Goal: Task Accomplishment & Management: Use online tool/utility

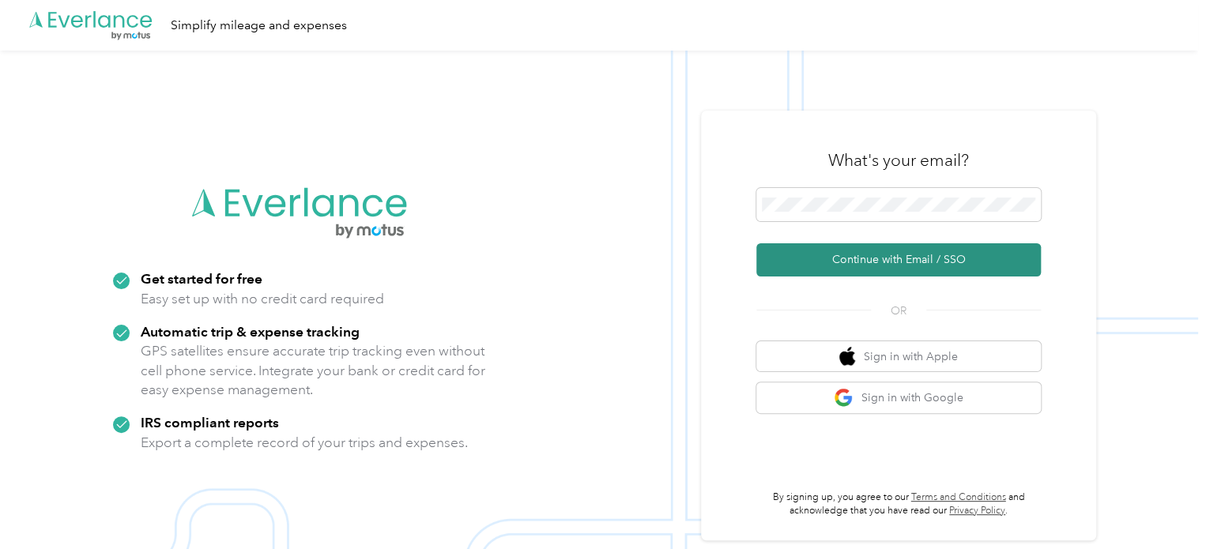
click at [881, 251] on button "Continue with Email / SSO" at bounding box center [899, 259] width 285 height 33
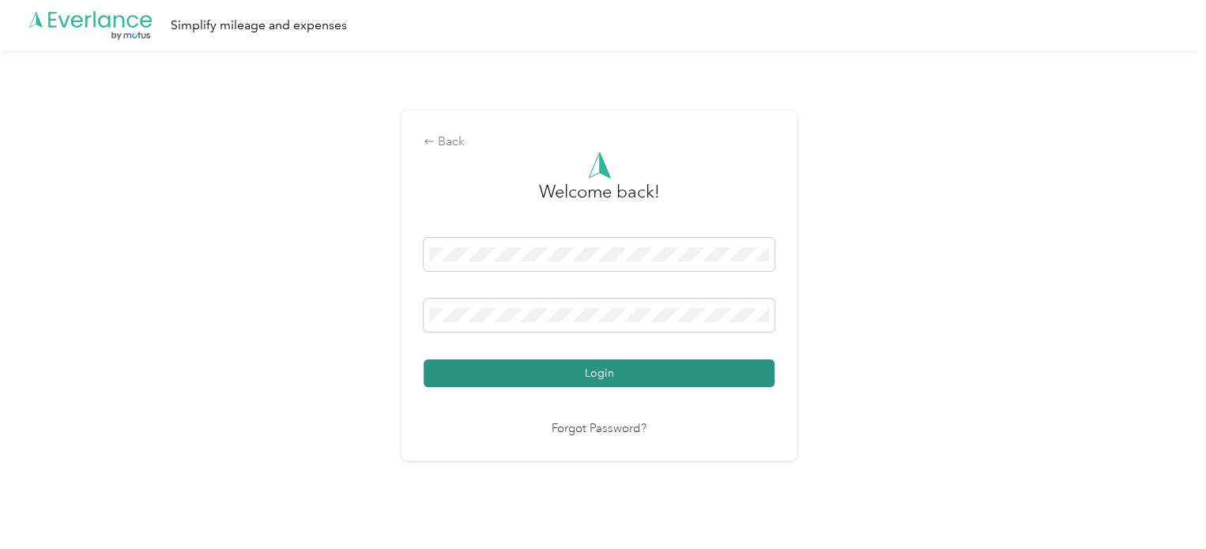
click at [584, 369] on button "Login" at bounding box center [599, 374] width 351 height 28
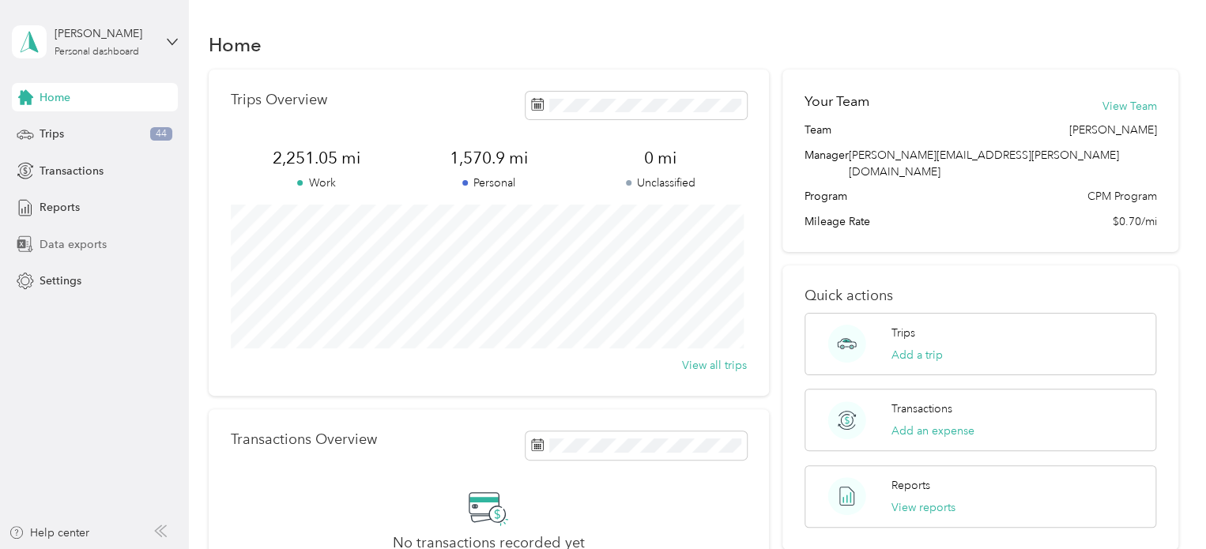
click at [83, 232] on div "Data exports" at bounding box center [95, 244] width 166 height 28
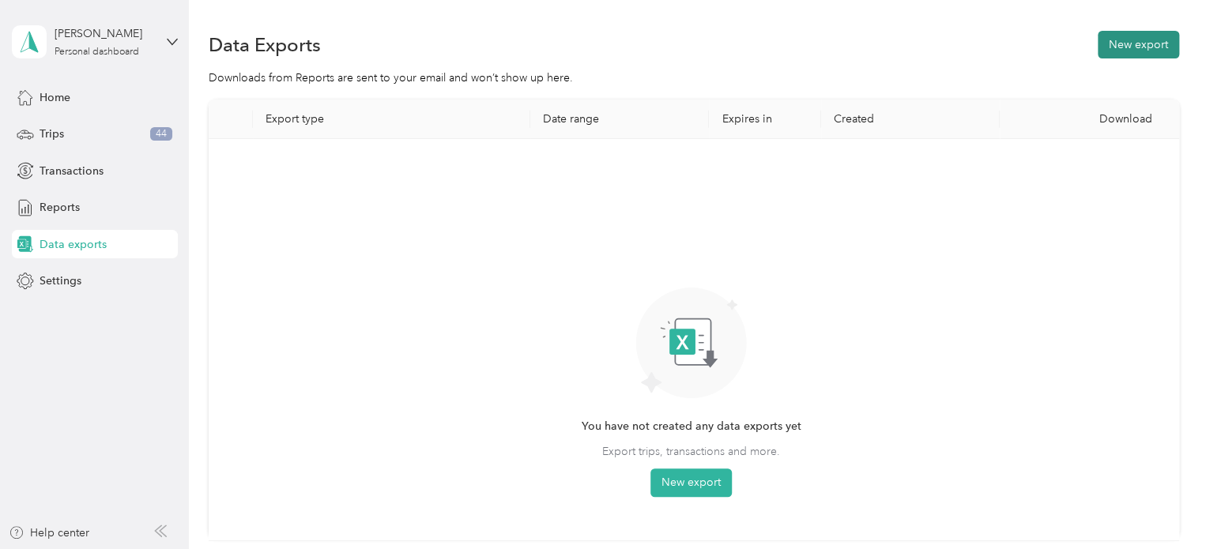
click at [1114, 41] on button "New export" at bounding box center [1138, 45] width 81 height 28
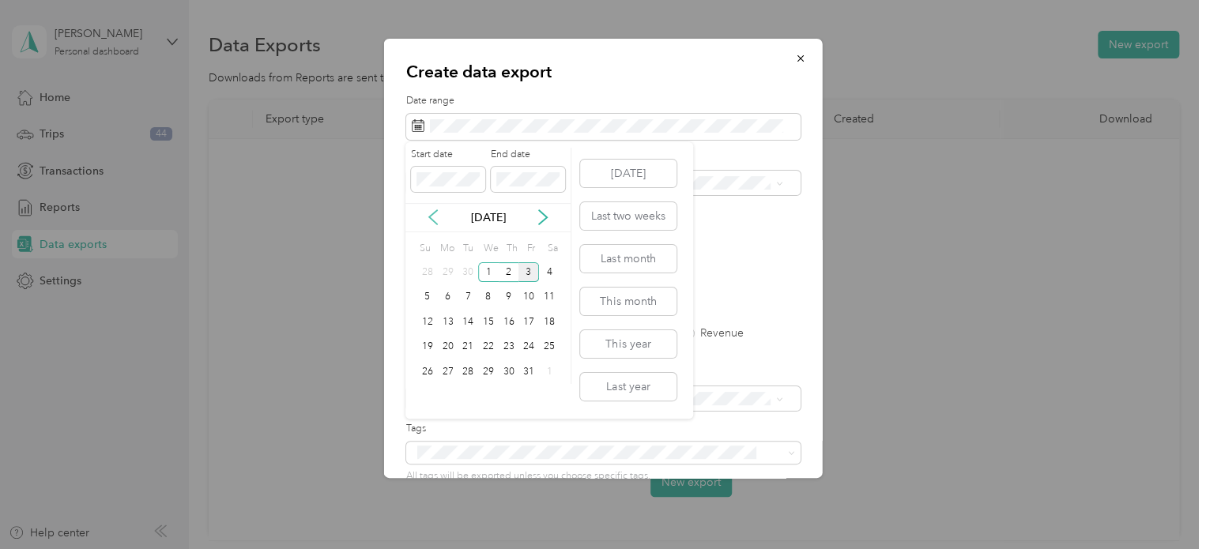
click at [434, 213] on icon at bounding box center [433, 217] width 8 height 14
click at [450, 271] on div "1" at bounding box center [448, 272] width 21 height 20
click at [466, 364] on div "30" at bounding box center [468, 372] width 21 height 20
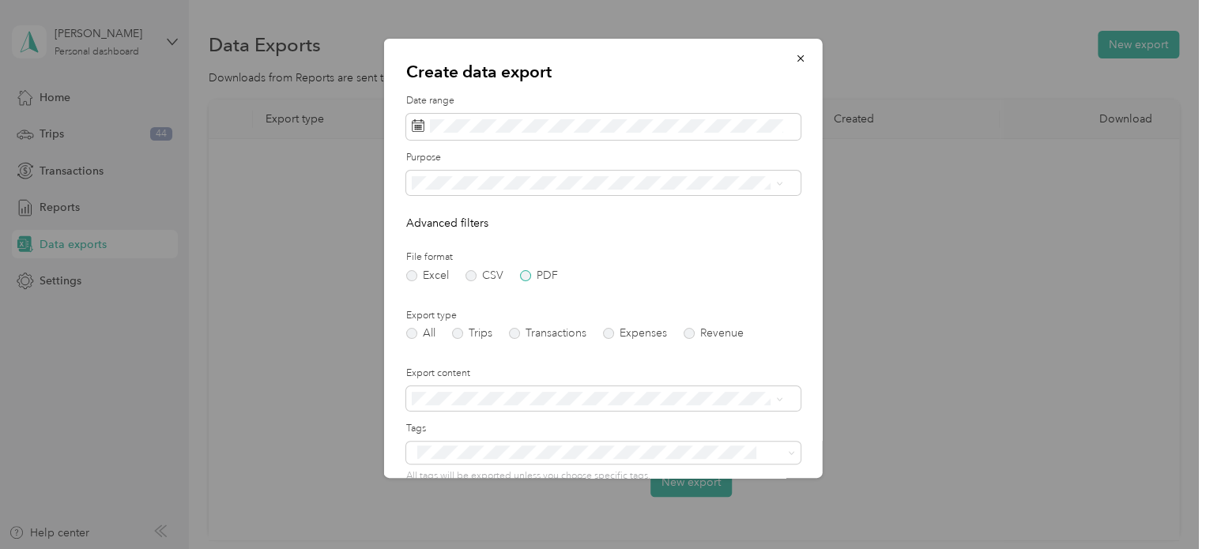
click at [524, 277] on label "PDF" at bounding box center [539, 275] width 38 height 11
click at [452, 261] on span "Personal" at bounding box center [438, 266] width 42 height 13
click at [460, 332] on label "Trips" at bounding box center [472, 333] width 40 height 11
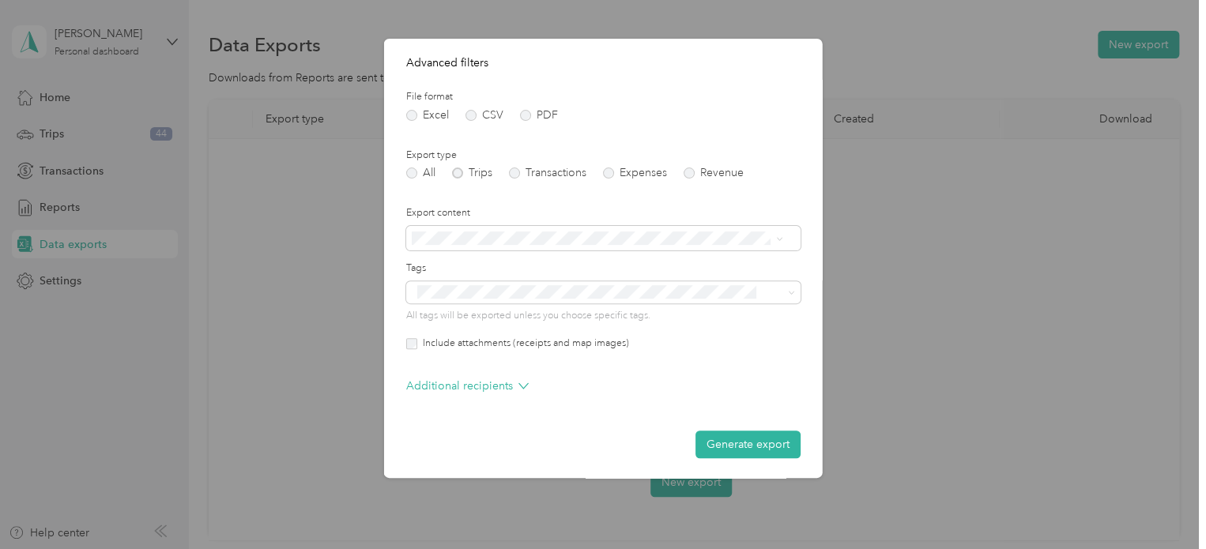
scroll to position [163, 0]
click at [522, 381] on icon at bounding box center [524, 384] width 10 height 10
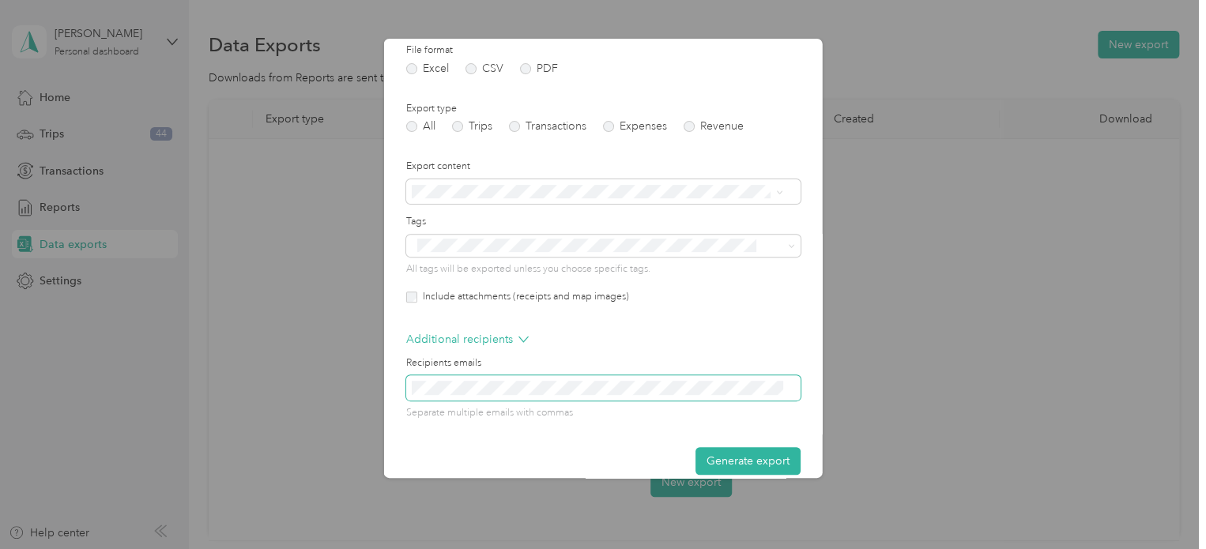
scroll to position [226, 0]
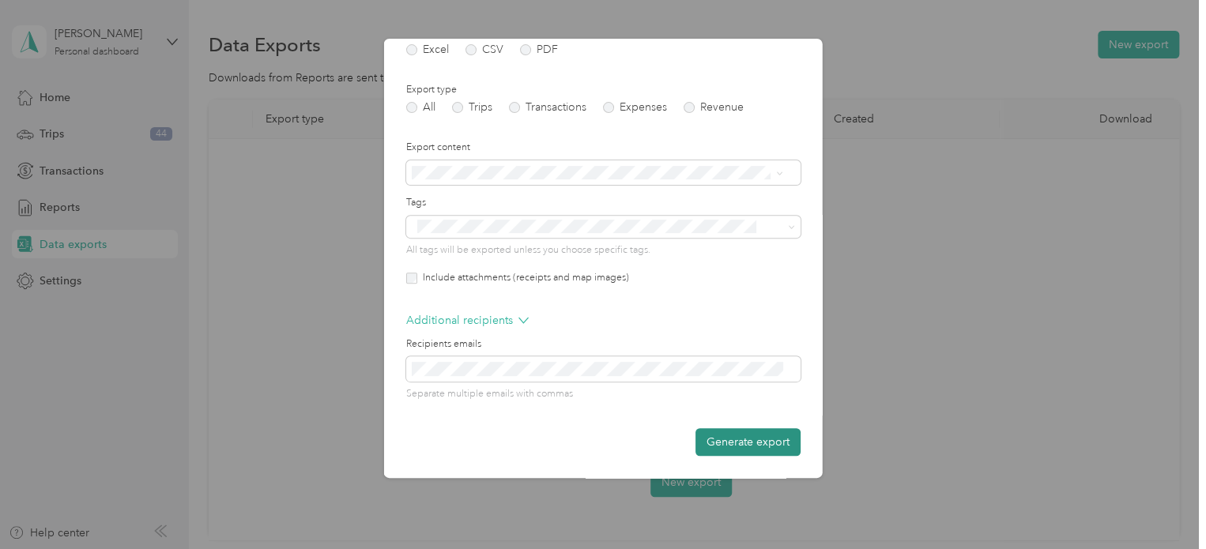
click at [708, 439] on button "Generate export" at bounding box center [748, 442] width 105 height 28
